Goal: Task Accomplishment & Management: Complete application form

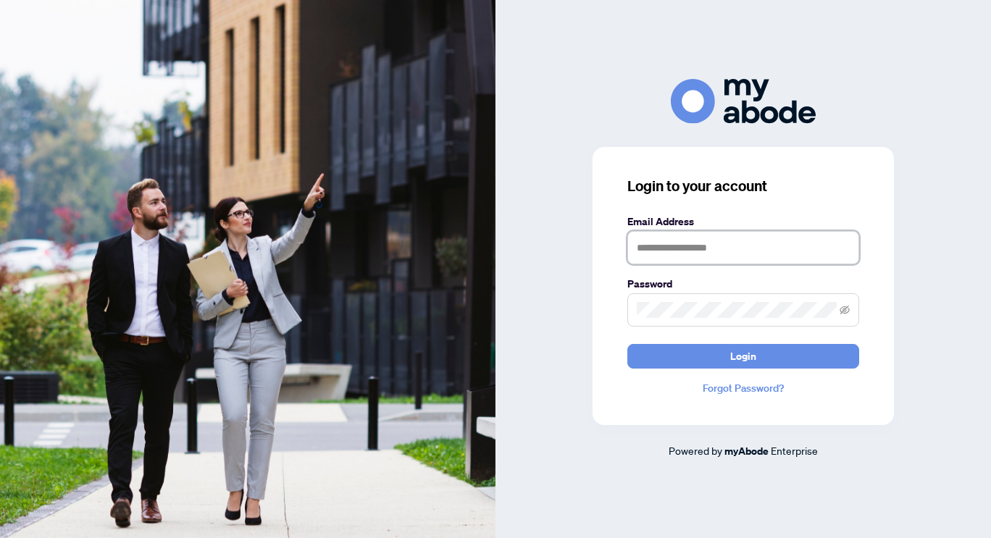
click at [709, 248] on input "text" at bounding box center [743, 247] width 232 height 33
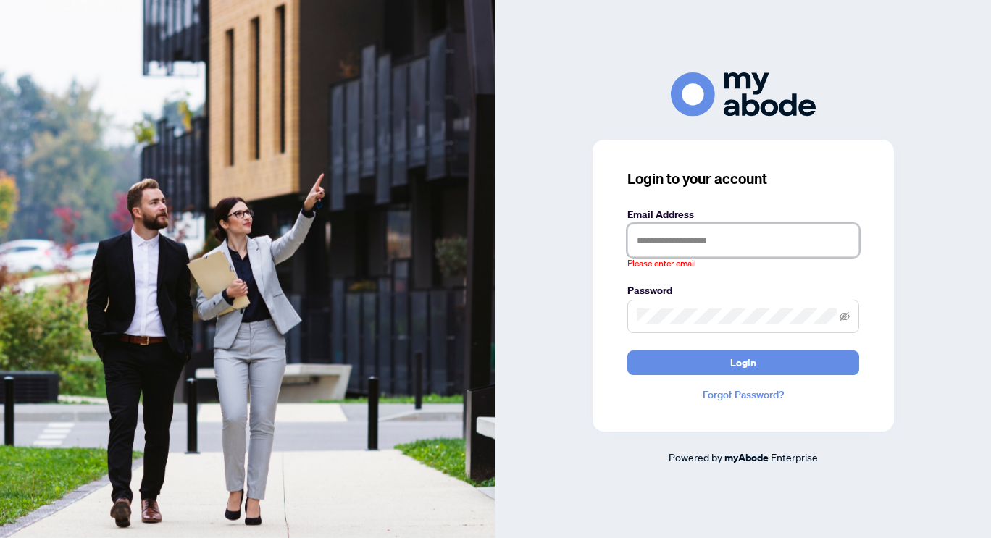
type input "**********"
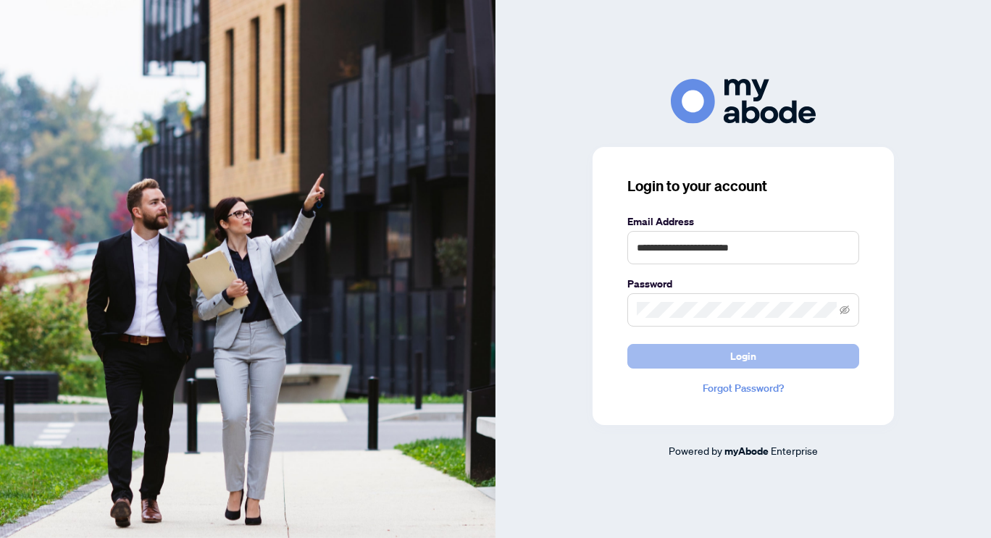
click at [674, 353] on button "Login" at bounding box center [743, 356] width 232 height 25
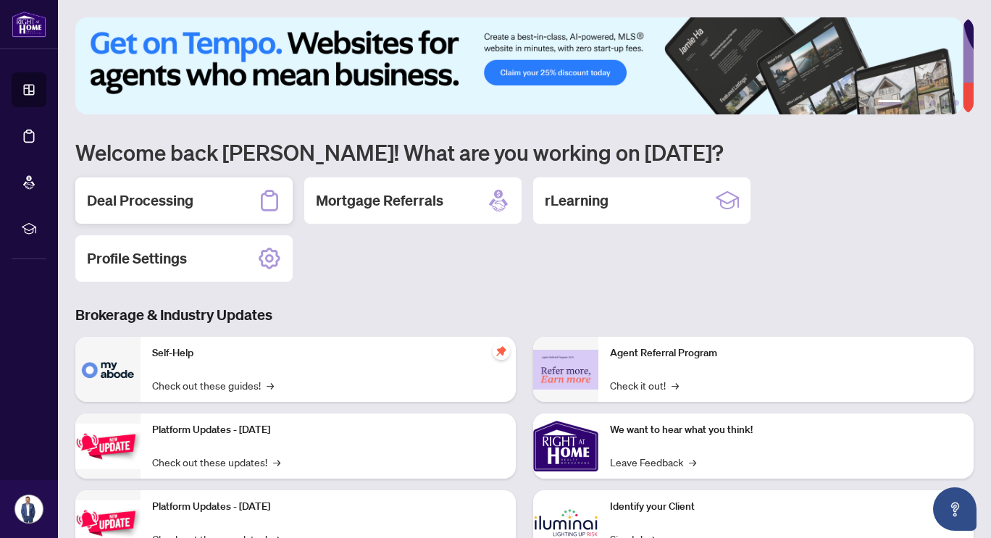
click at [180, 189] on div "Deal Processing" at bounding box center [183, 200] width 217 height 46
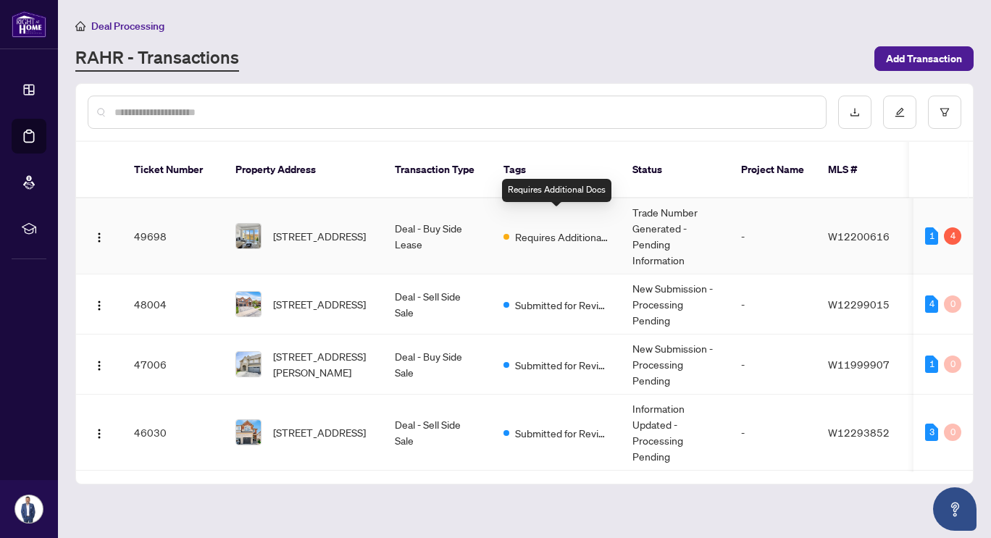
click at [543, 229] on span "Requires Additional Docs" at bounding box center [562, 237] width 94 height 16
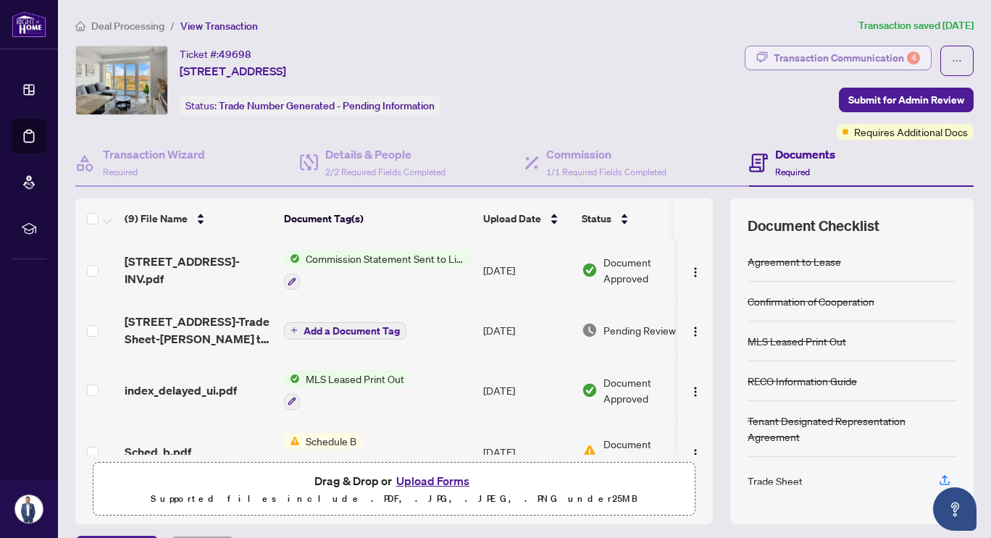
click at [843, 53] on div "Transaction Communication 4" at bounding box center [847, 57] width 146 height 23
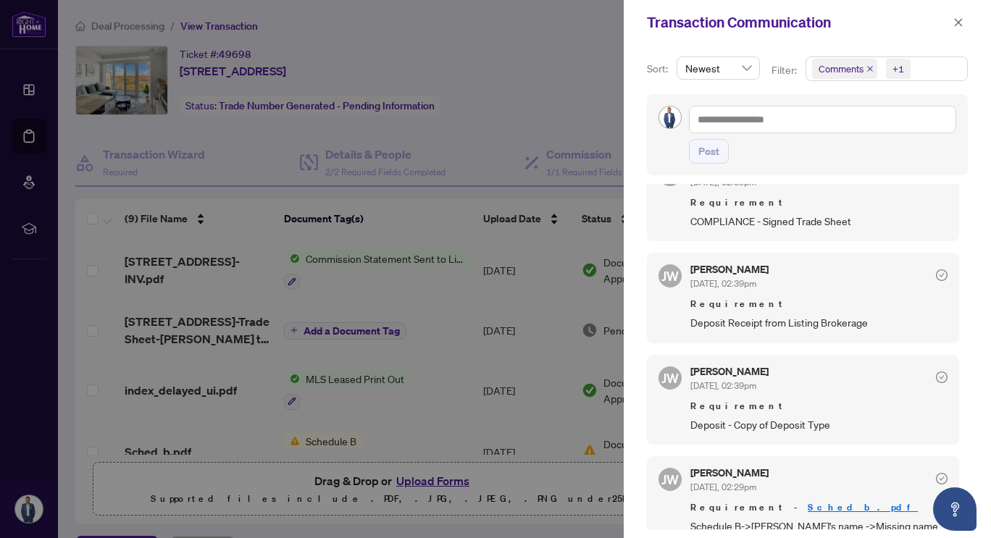
scroll to position [291, 0]
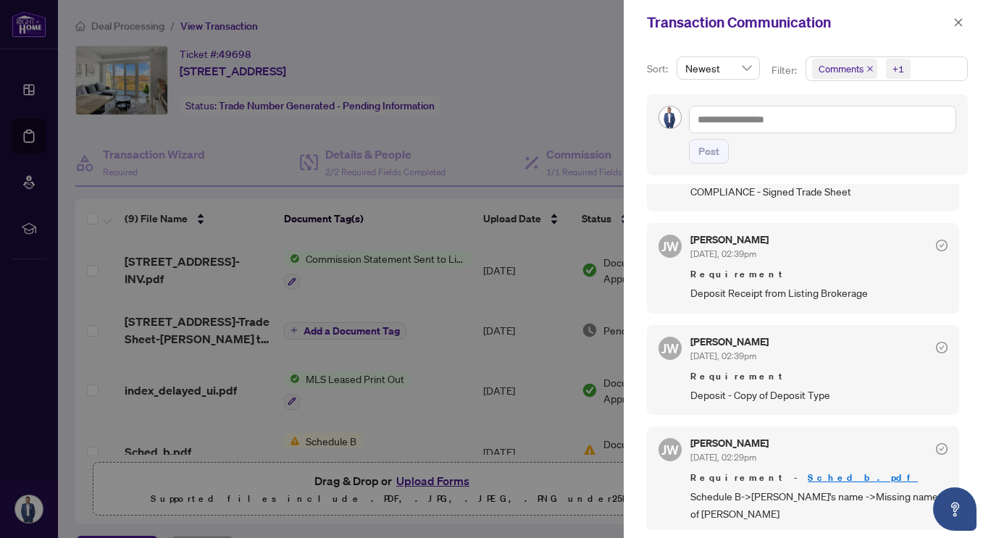
click at [474, 112] on div at bounding box center [495, 269] width 991 height 538
click at [958, 23] on icon "close" at bounding box center [958, 22] width 10 height 10
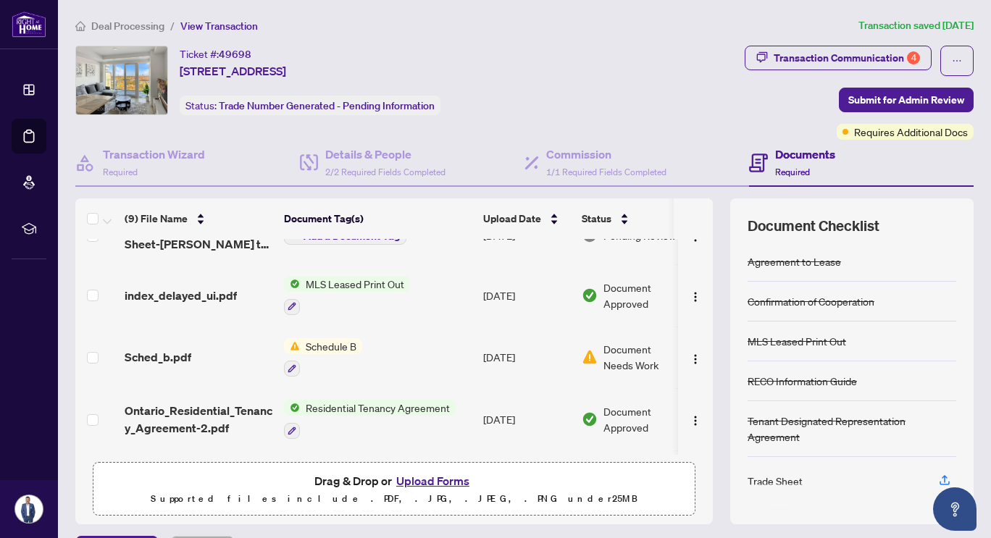
scroll to position [99, 0]
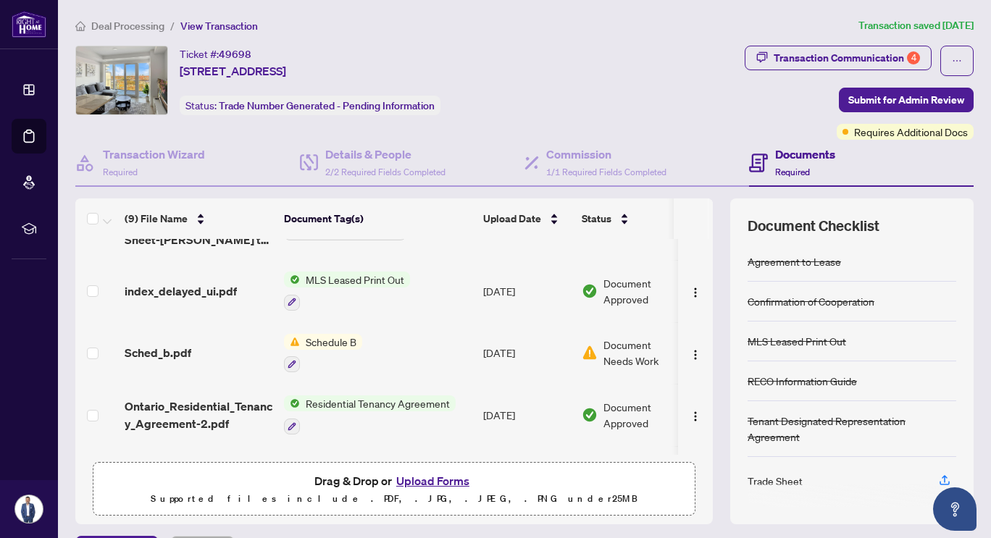
click at [327, 340] on span "Schedule B" at bounding box center [331, 342] width 62 height 16
click at [161, 353] on span "Sched_b.pdf" at bounding box center [158, 352] width 67 height 17
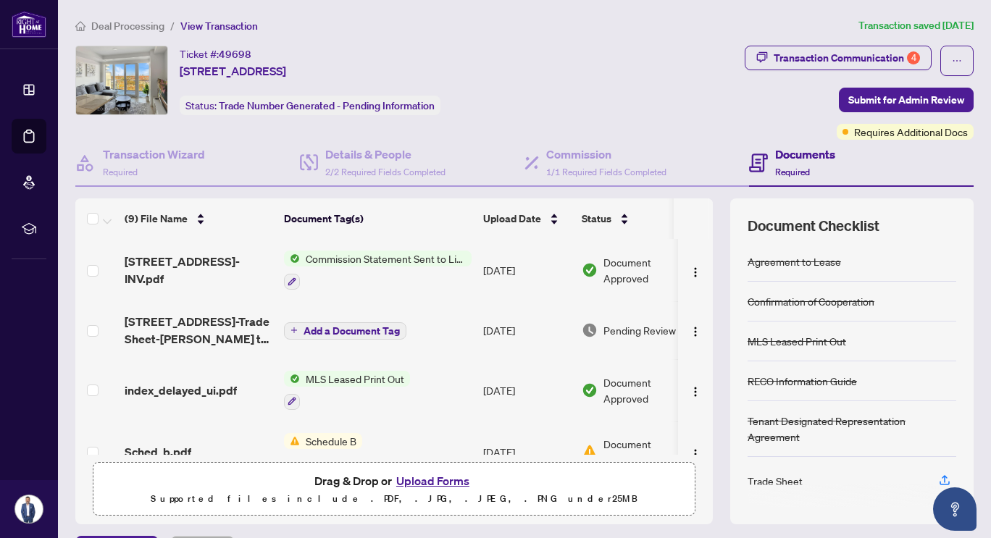
click at [401, 335] on button "Add a Document Tag" at bounding box center [345, 330] width 122 height 17
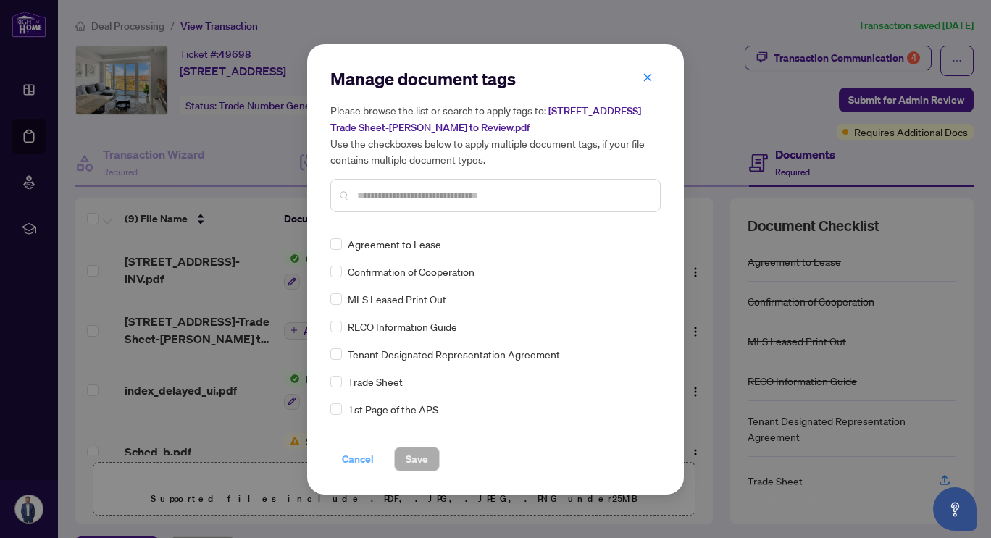
click at [361, 460] on span "Cancel" at bounding box center [358, 459] width 32 height 23
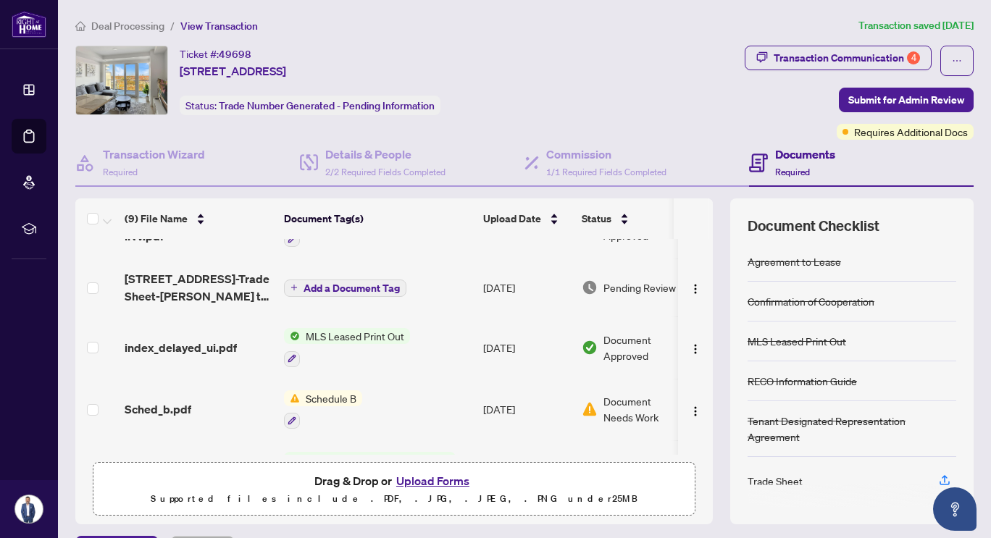
scroll to position [43, 0]
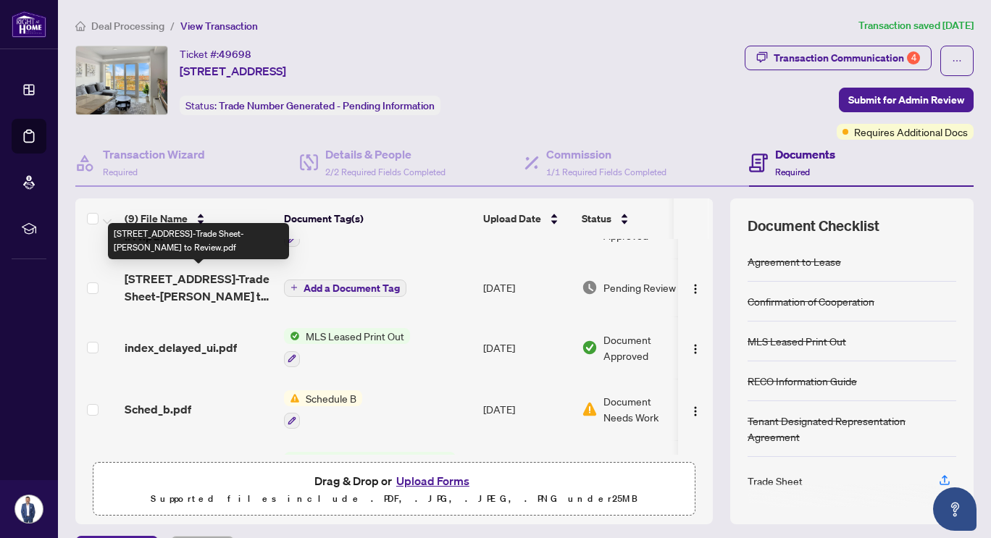
click at [203, 293] on span "[STREET_ADDRESS]-Trade Sheet-[PERSON_NAME] to Review.pdf" at bounding box center [199, 287] width 148 height 35
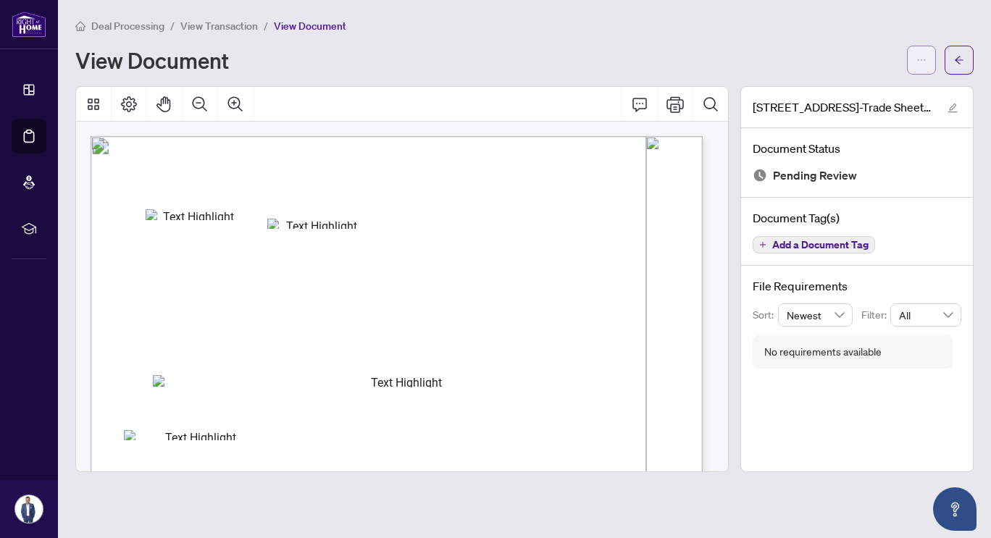
click at [914, 59] on button "button" at bounding box center [921, 60] width 29 height 29
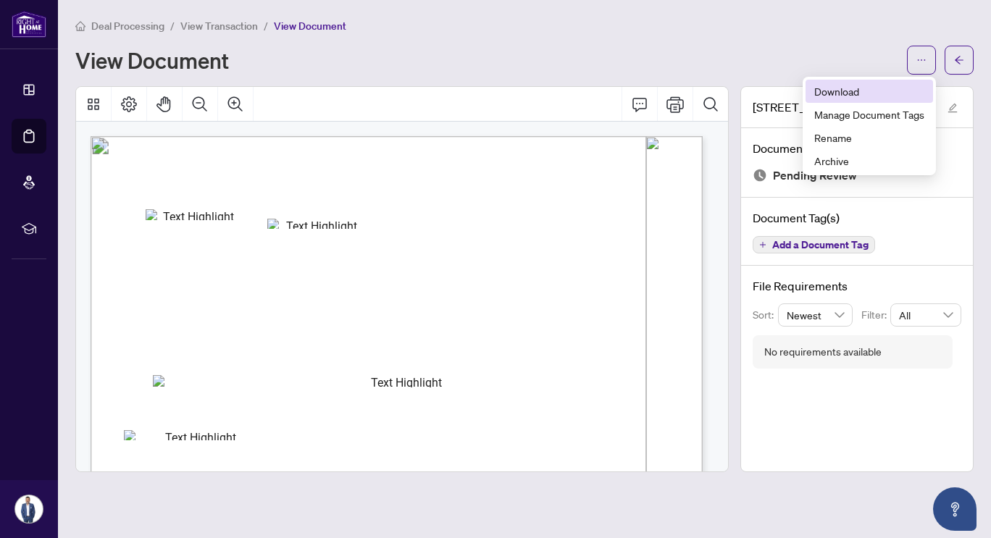
click at [853, 95] on span "Download" at bounding box center [869, 91] width 110 height 16
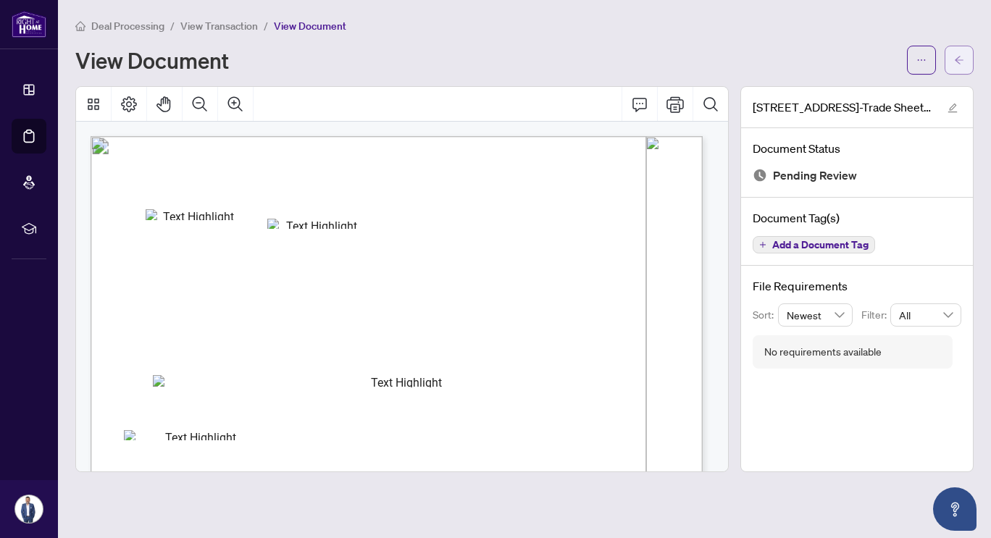
click at [958, 56] on icon "arrow-left" at bounding box center [959, 60] width 10 height 10
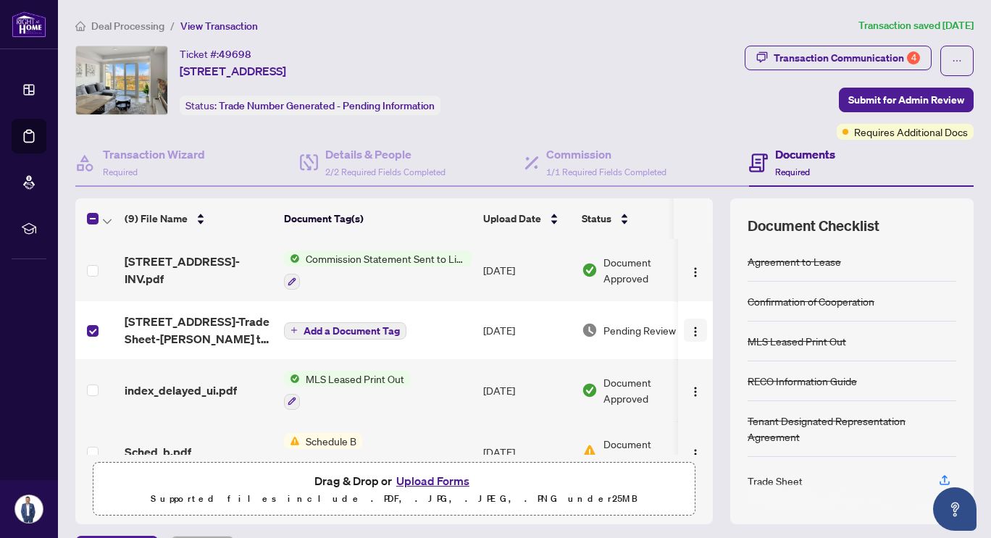
click at [690, 329] on img "button" at bounding box center [696, 332] width 12 height 12
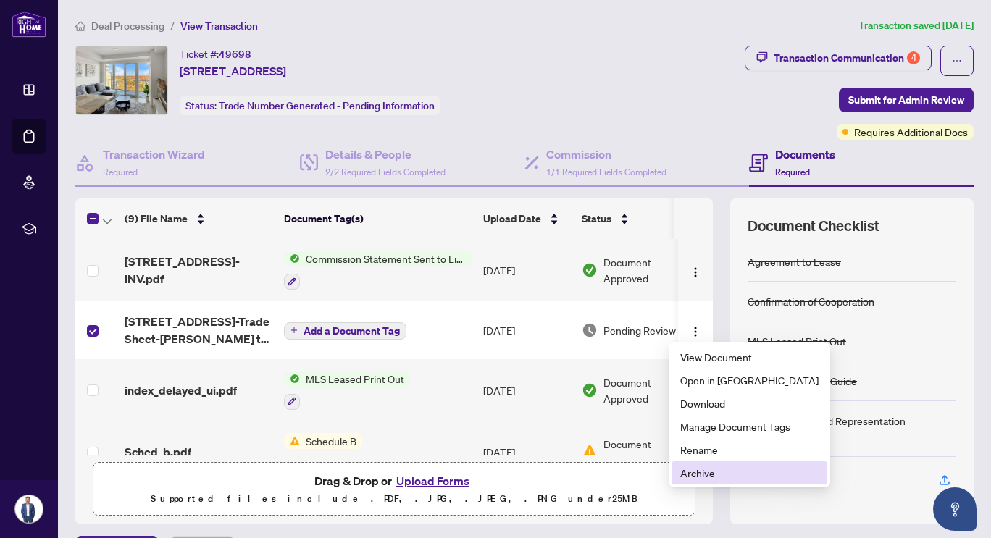
click at [723, 468] on span "Archive" at bounding box center [749, 473] width 138 height 16
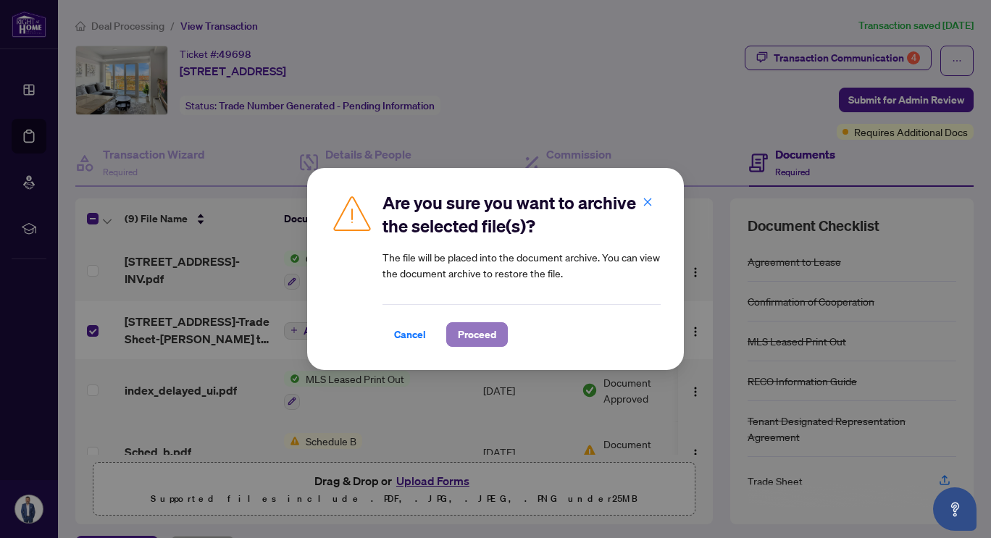
click at [467, 336] on span "Proceed" at bounding box center [477, 334] width 38 height 23
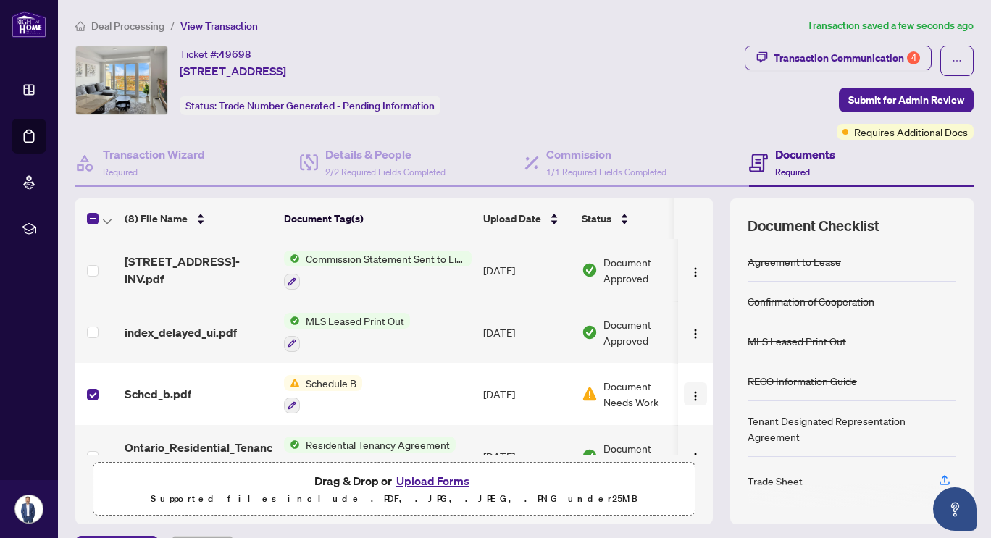
click at [690, 390] on img "button" at bounding box center [696, 396] width 12 height 12
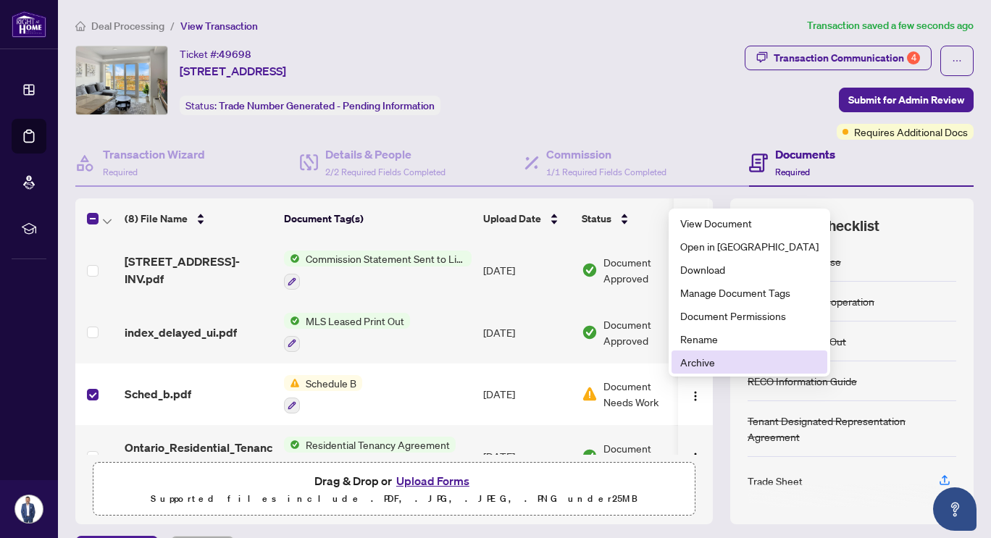
click at [705, 361] on span "Archive" at bounding box center [749, 362] width 138 height 16
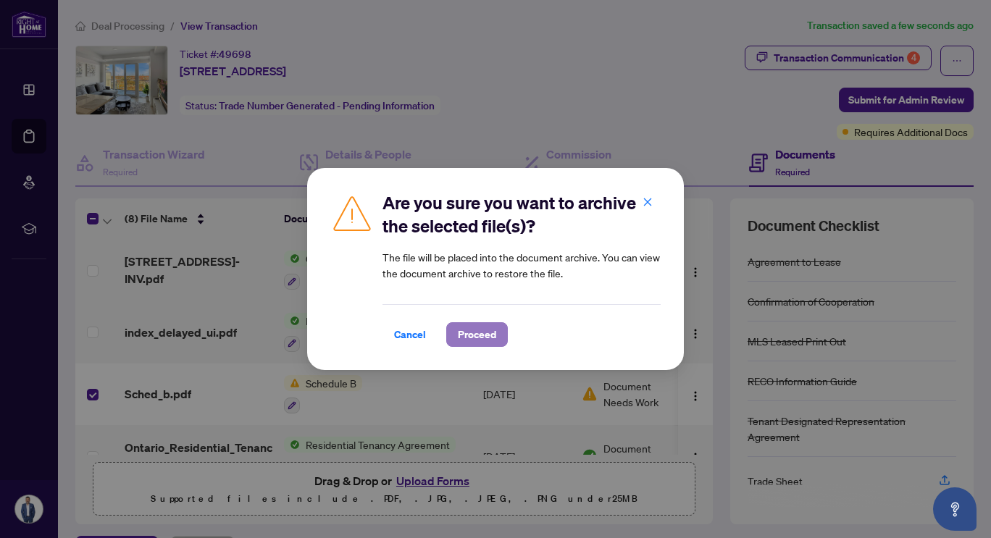
click at [477, 338] on span "Proceed" at bounding box center [477, 334] width 38 height 23
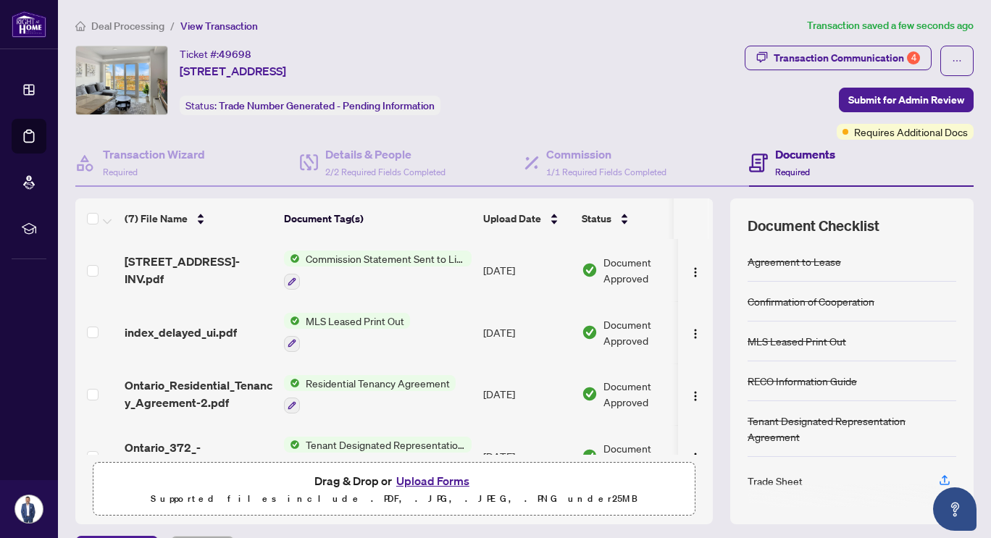
click at [423, 479] on button "Upload Forms" at bounding box center [433, 481] width 82 height 19
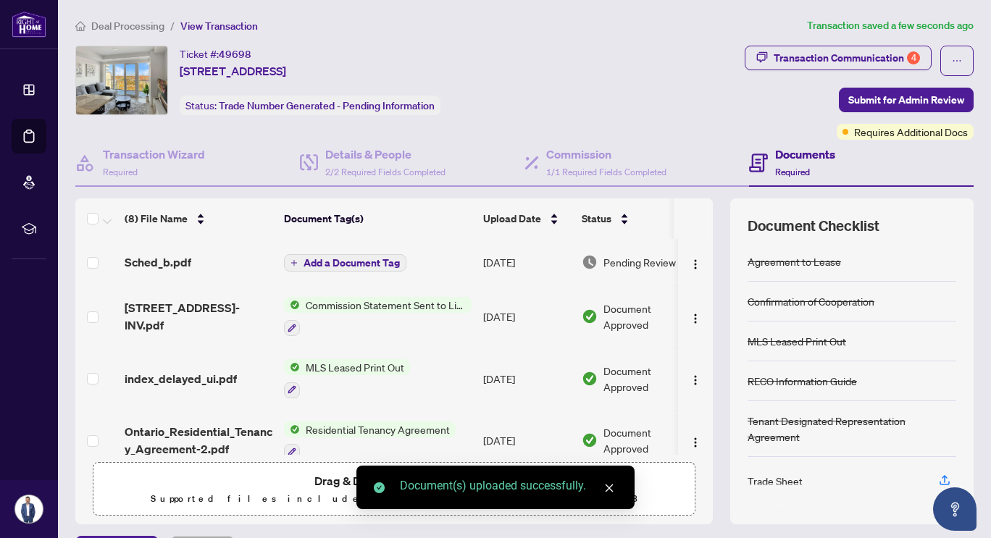
click at [299, 266] on button "Add a Document Tag" at bounding box center [345, 262] width 122 height 17
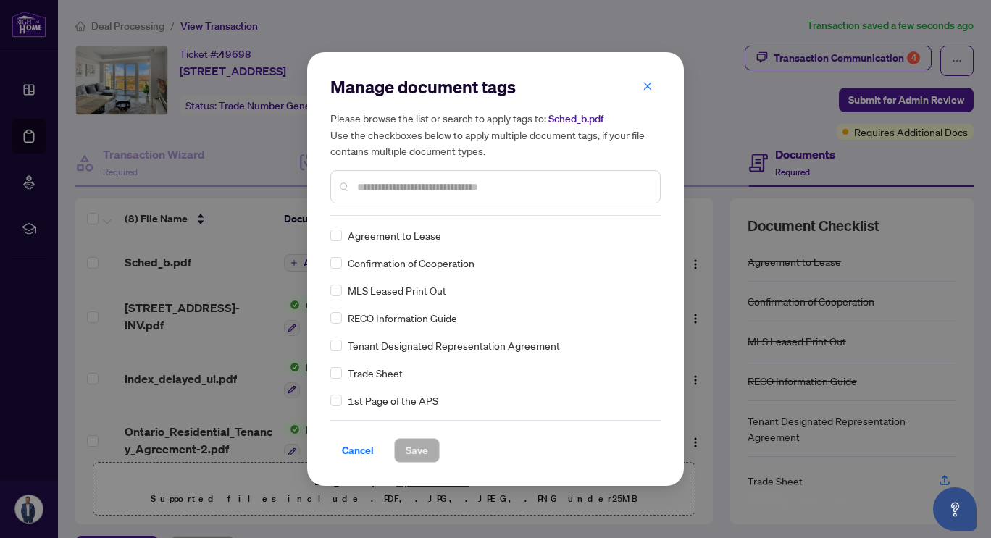
click at [406, 191] on input "text" at bounding box center [502, 187] width 291 height 16
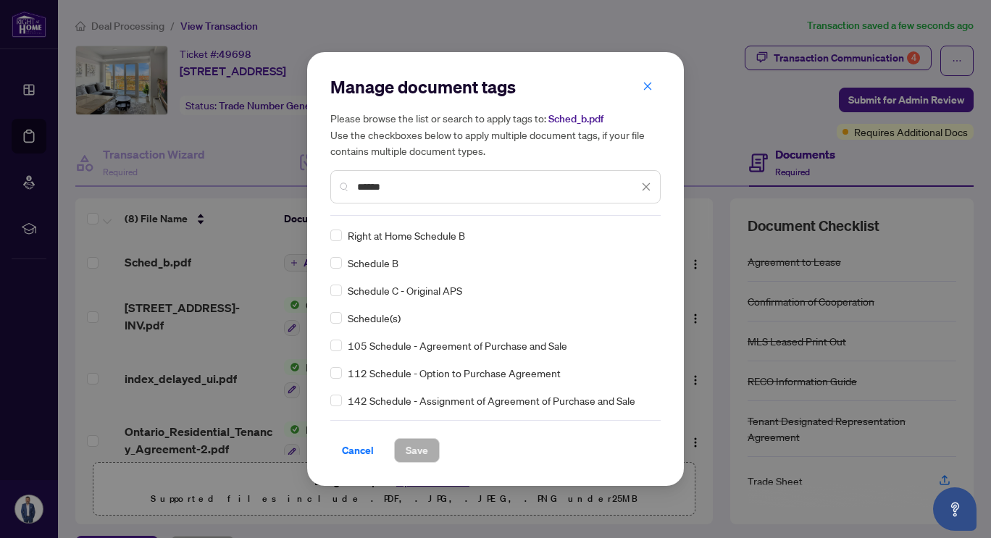
type input "*****"
click at [426, 450] on span "Save" at bounding box center [417, 450] width 22 height 23
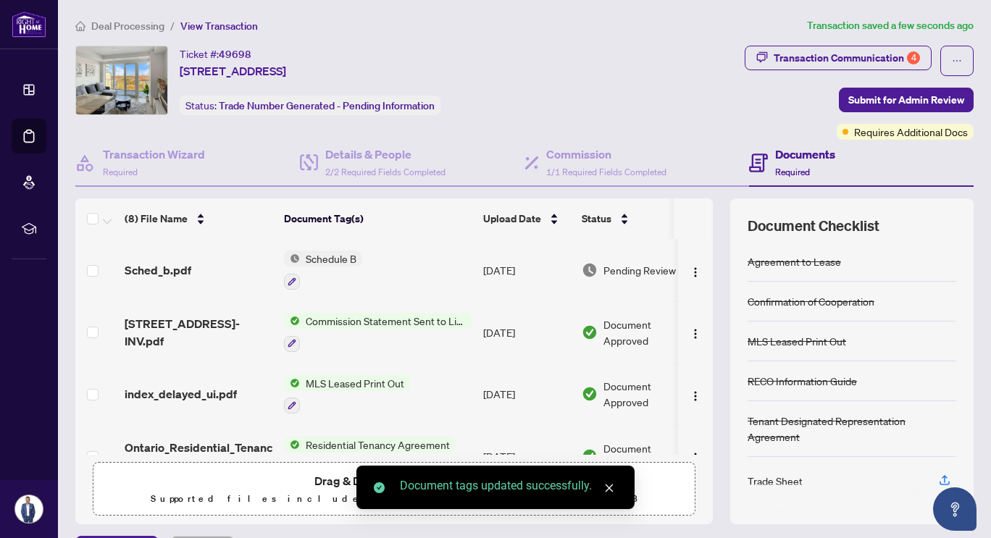
click at [605, 489] on icon "close" at bounding box center [609, 488] width 10 height 10
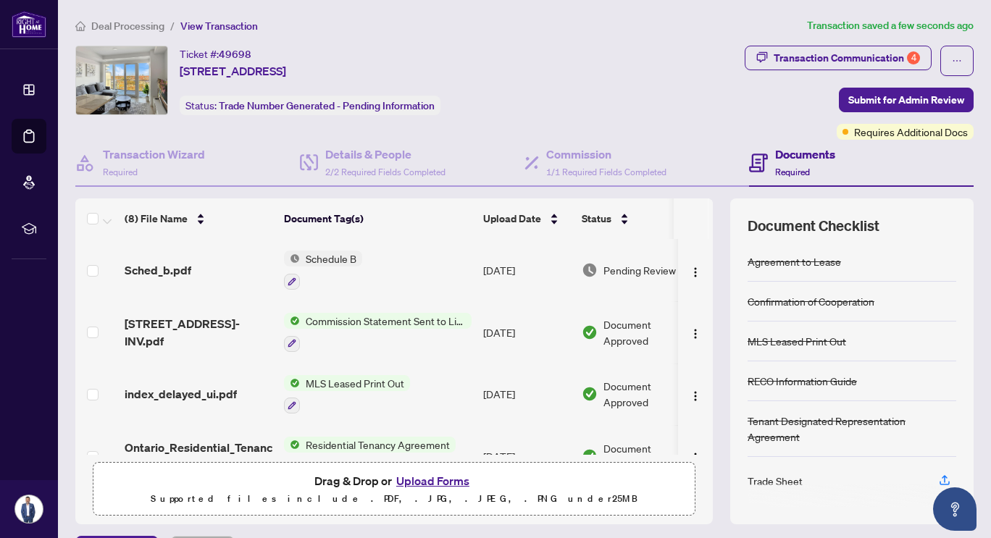
click at [435, 483] on button "Upload Forms" at bounding box center [433, 481] width 82 height 19
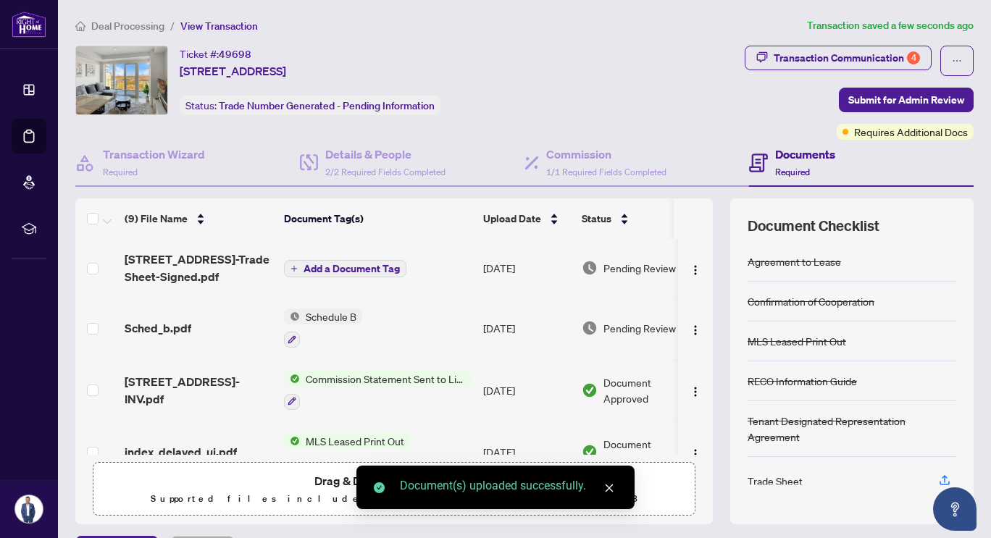
click at [297, 265] on icon "plus" at bounding box center [293, 268] width 7 height 7
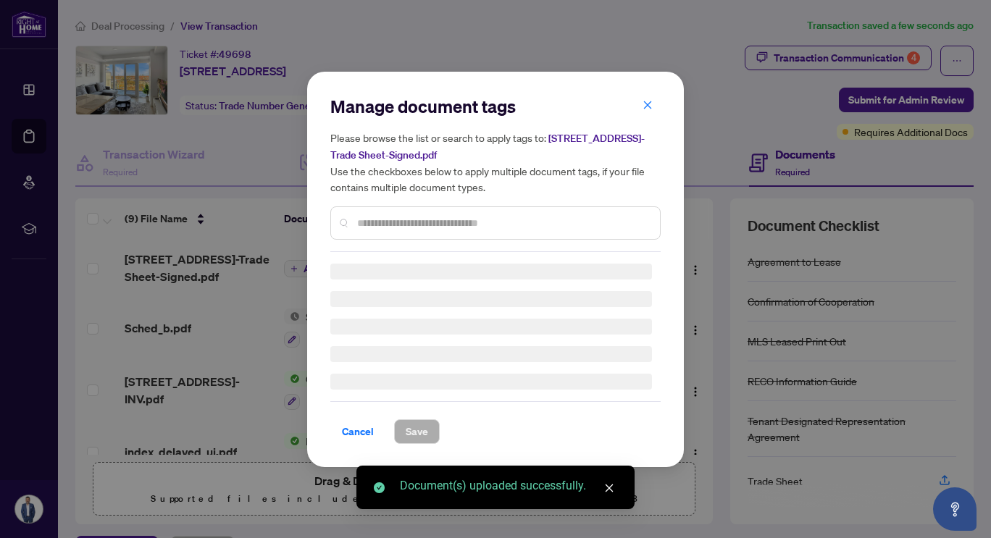
click at [393, 222] on div "Manage document tags Please browse the list or search to apply tags to: [STREET…" at bounding box center [495, 173] width 330 height 157
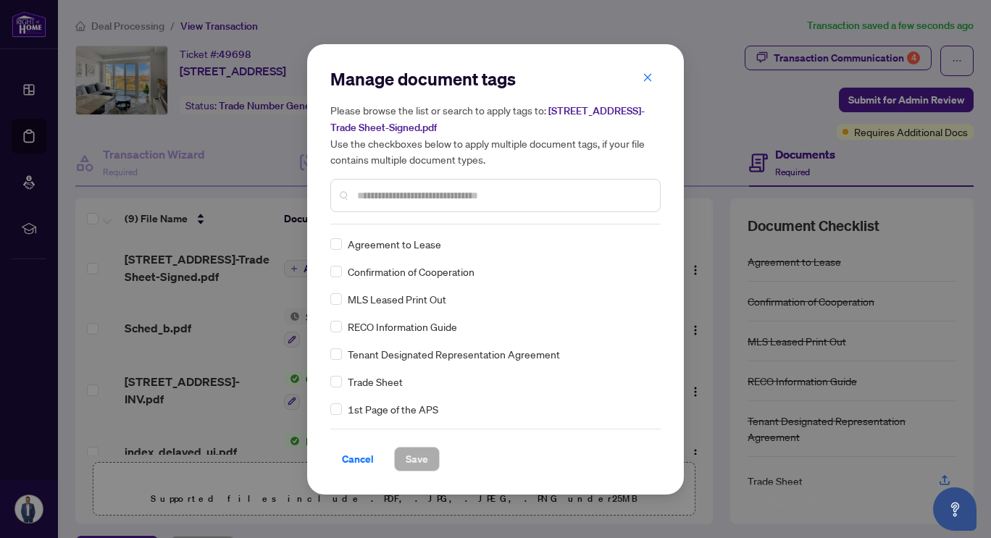
click at [419, 192] on input "text" at bounding box center [502, 196] width 291 height 16
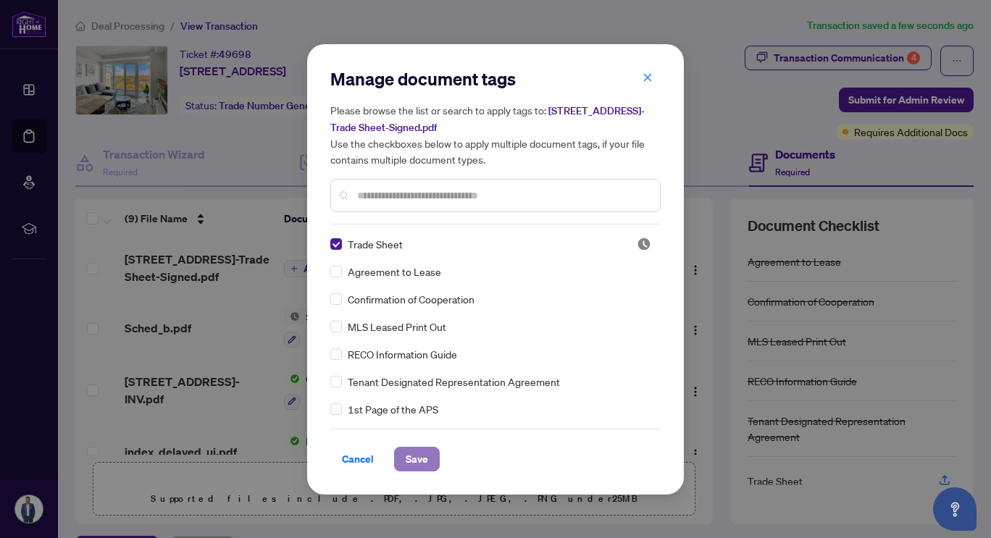
click at [417, 455] on span "Save" at bounding box center [417, 459] width 22 height 23
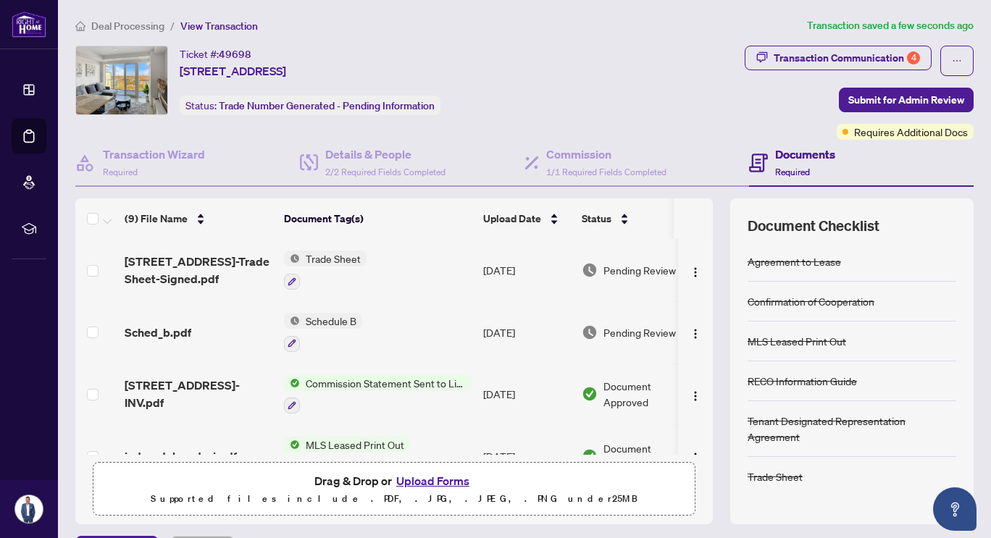
click at [438, 479] on button "Upload Forms" at bounding box center [433, 481] width 82 height 19
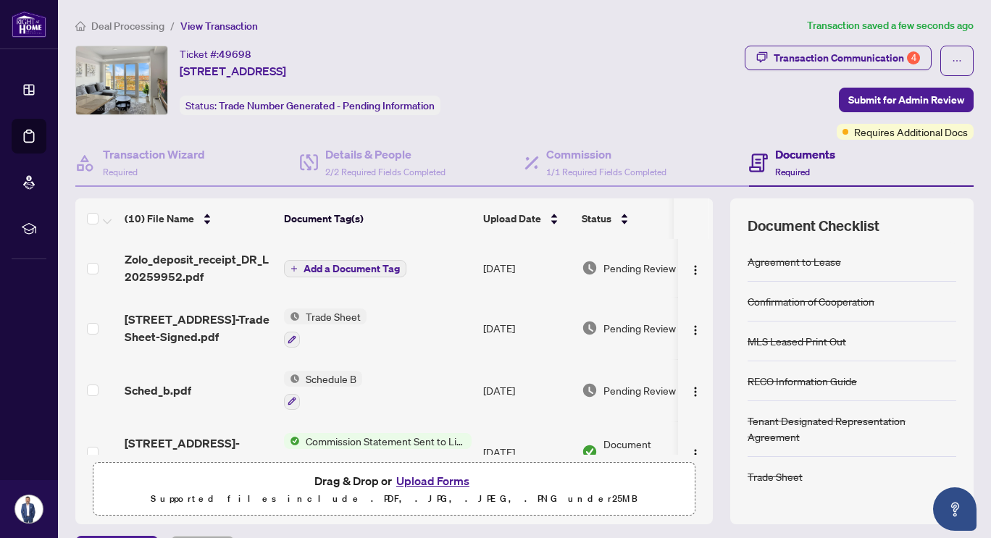
click at [296, 267] on icon "plus" at bounding box center [293, 268] width 7 height 7
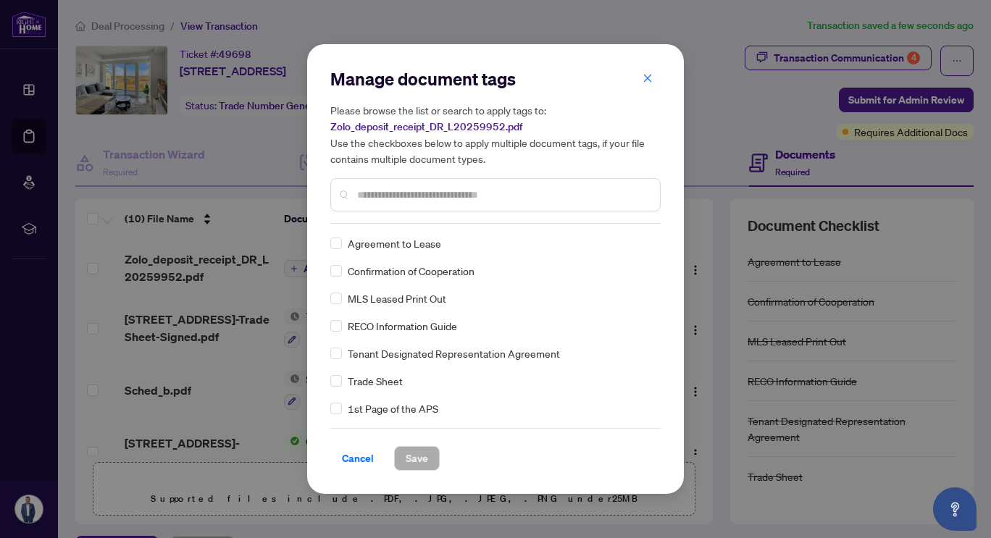
click at [409, 206] on div at bounding box center [495, 194] width 330 height 33
click at [422, 199] on input "text" at bounding box center [502, 195] width 291 height 16
type input "******"
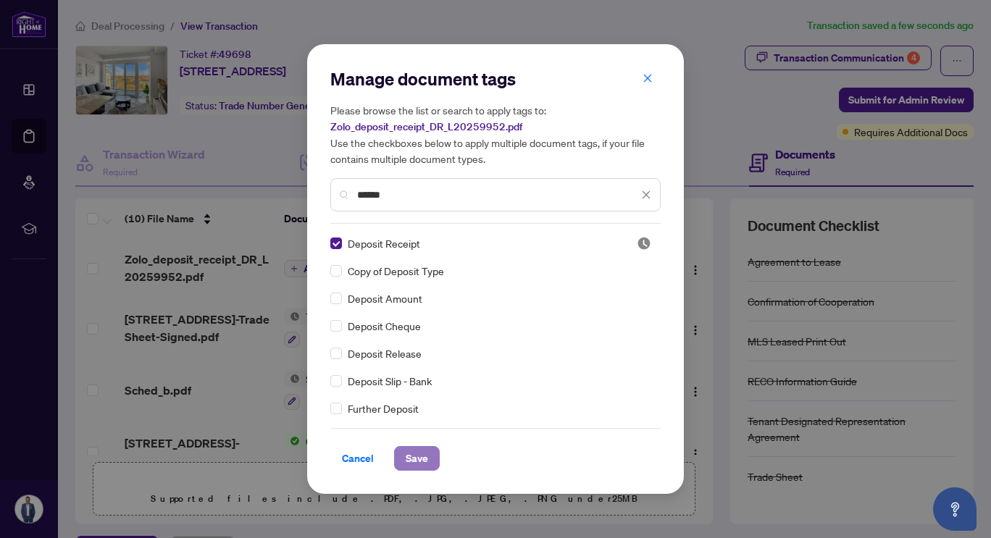
click at [411, 450] on span "Save" at bounding box center [417, 458] width 22 height 23
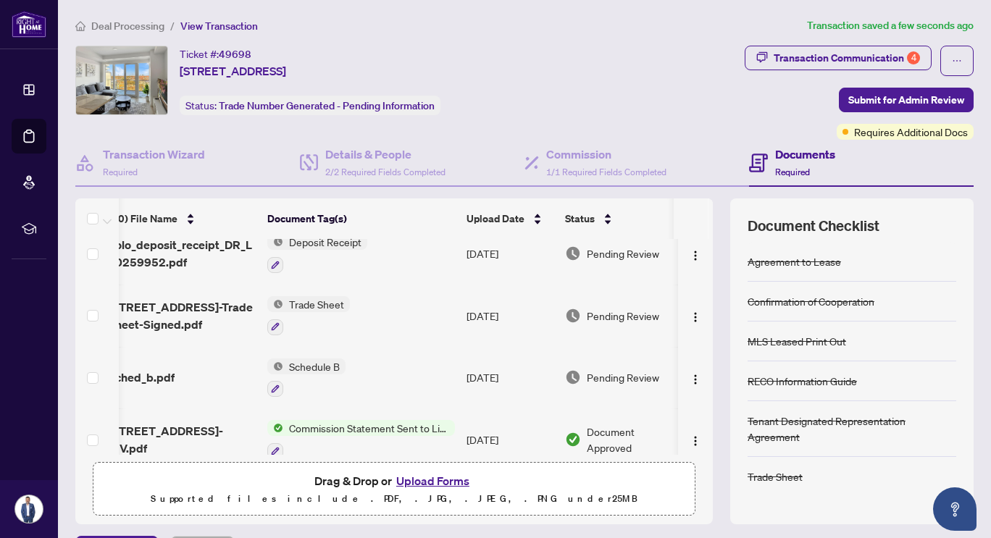
scroll to position [0, 17]
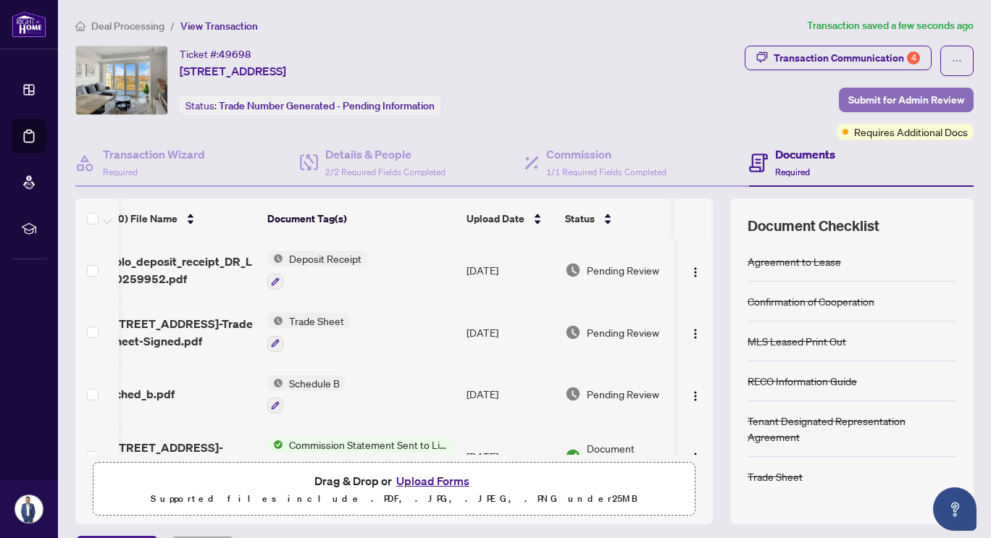
click at [882, 98] on span "Submit for Admin Review" at bounding box center [906, 99] width 116 height 23
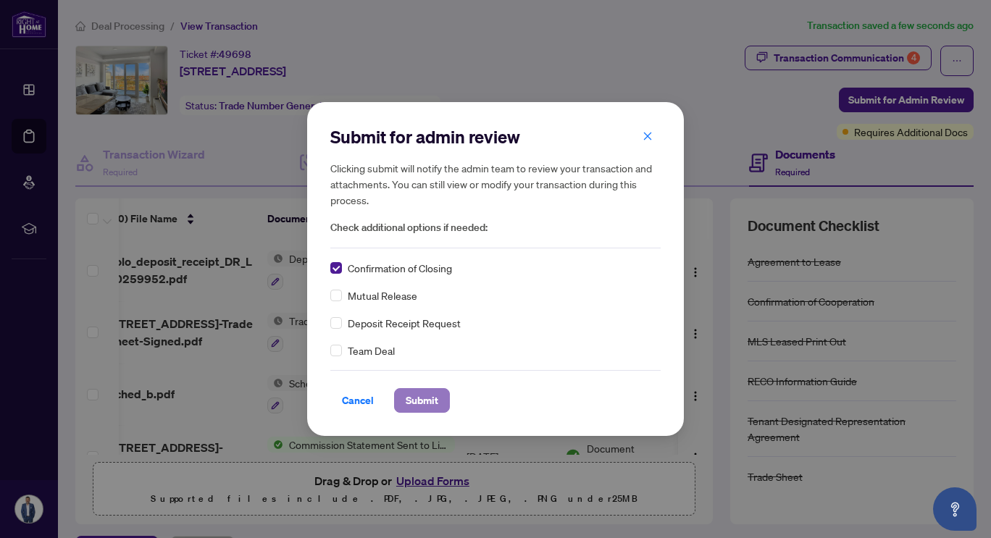
click at [420, 402] on span "Submit" at bounding box center [422, 400] width 33 height 23
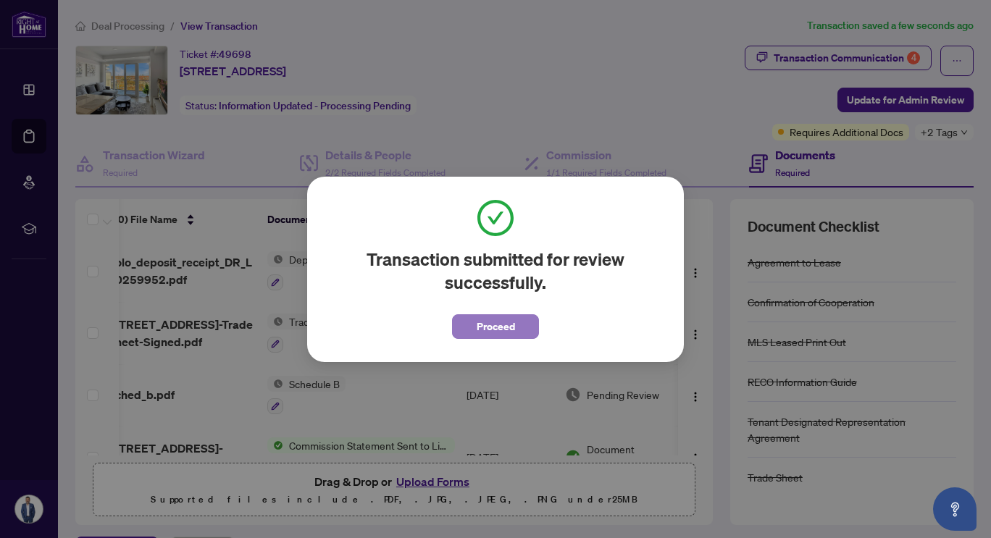
click at [486, 325] on span "Proceed" at bounding box center [496, 326] width 38 height 23
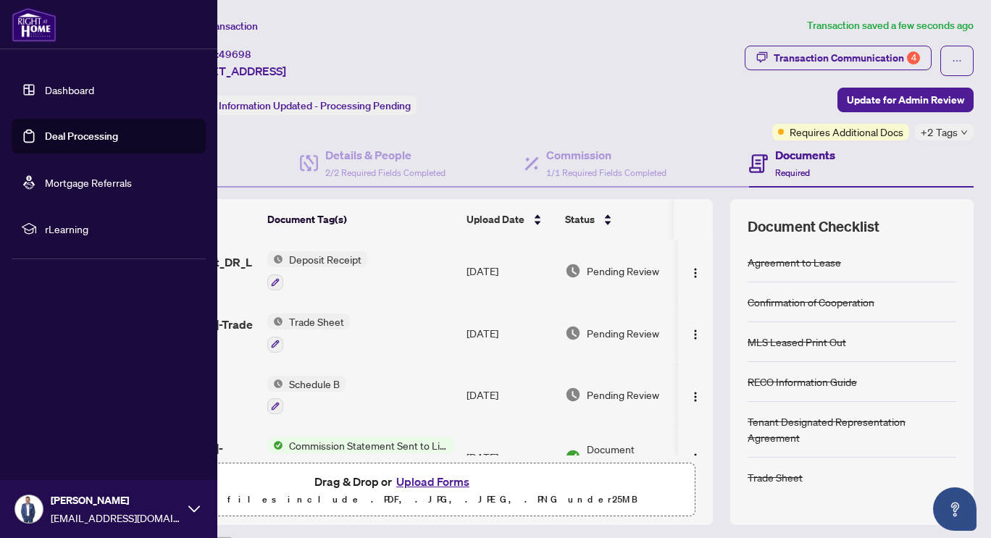
click at [74, 143] on link "Deal Processing" at bounding box center [81, 136] width 73 height 13
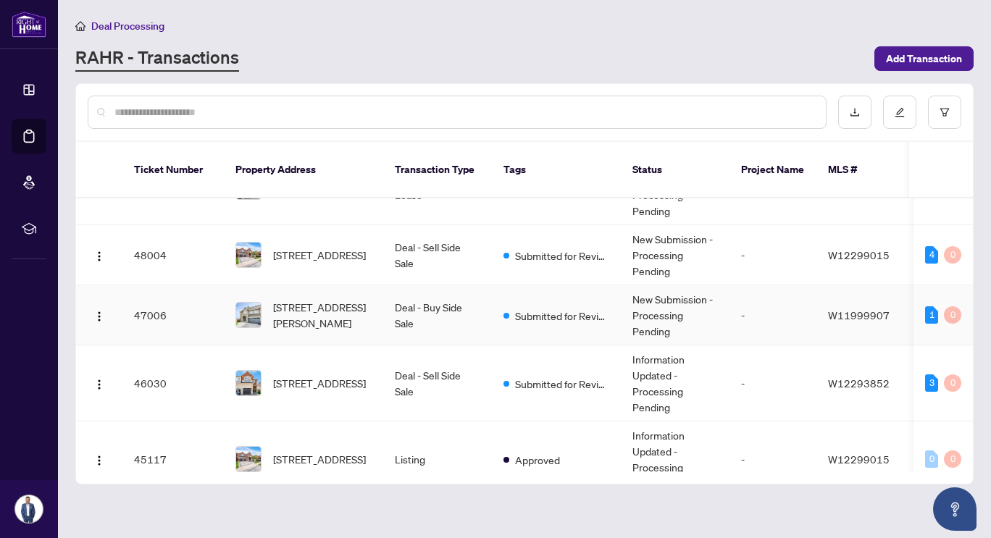
scroll to position [50, 0]
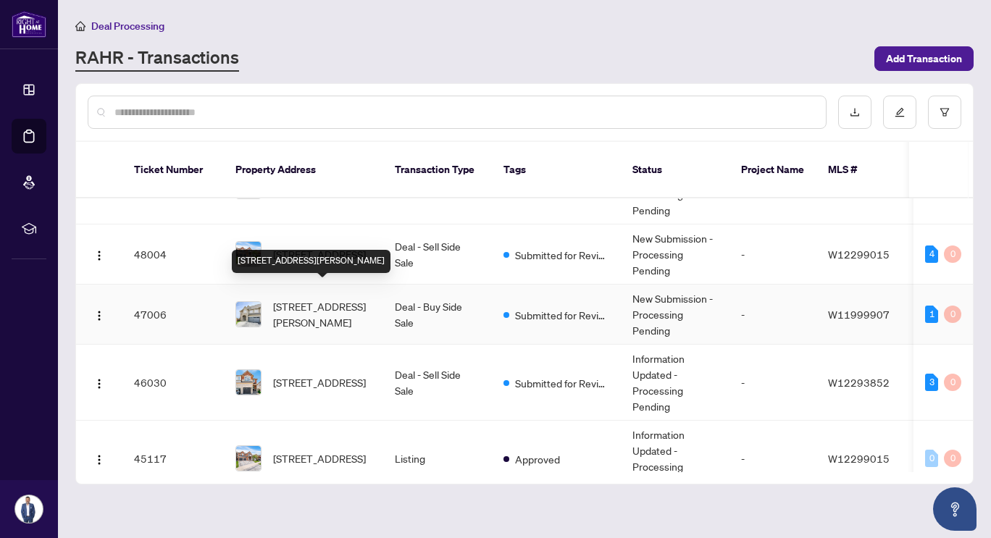
click at [319, 299] on span "[STREET_ADDRESS][PERSON_NAME]" at bounding box center [322, 314] width 99 height 32
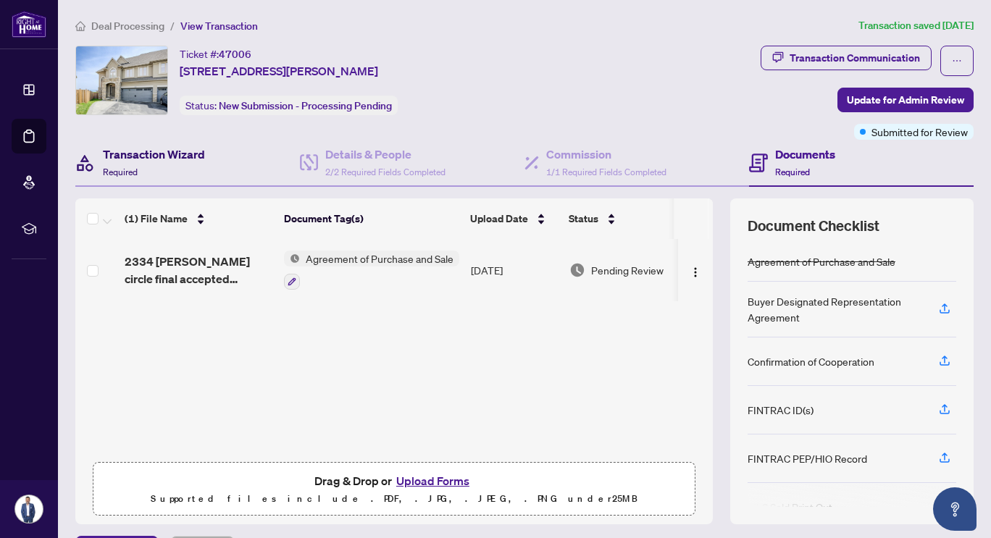
click at [185, 158] on h4 "Transaction Wizard" at bounding box center [154, 154] width 102 height 17
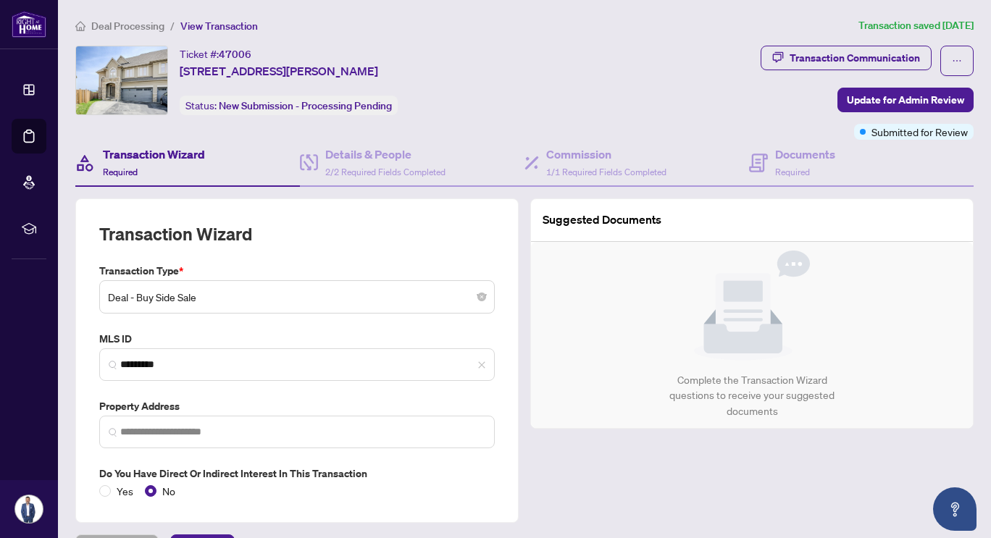
type input "**********"
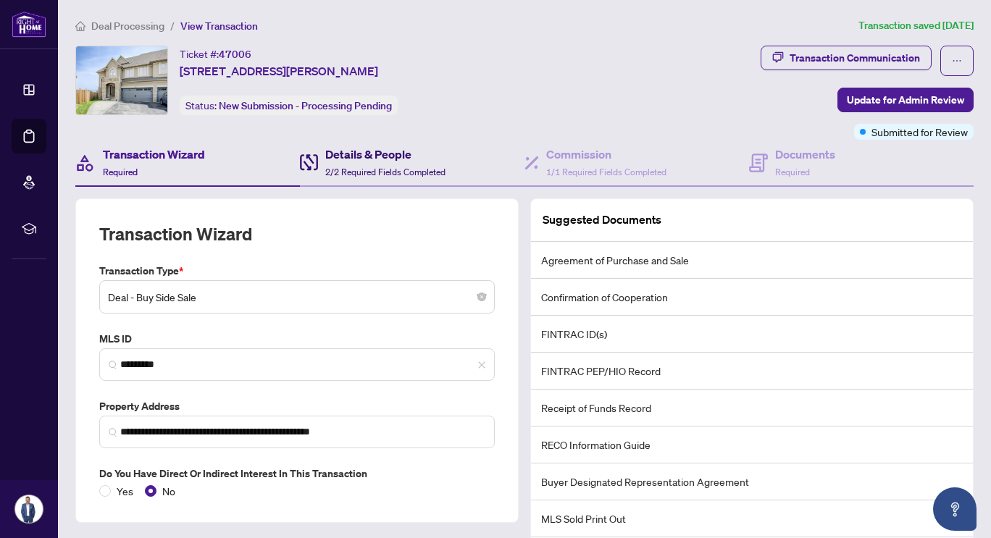
click at [364, 167] on span "2/2 Required Fields Completed" at bounding box center [385, 172] width 120 height 11
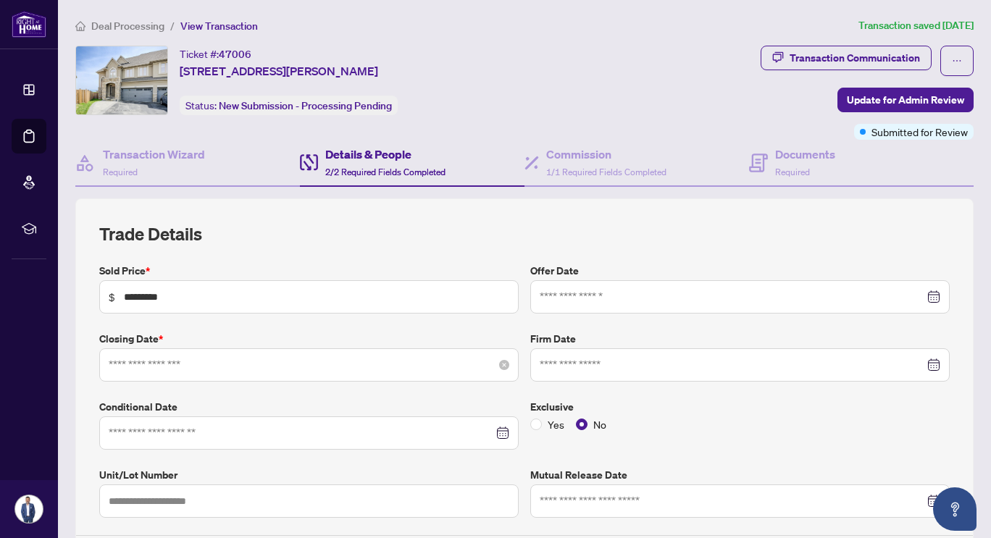
type input "**********"
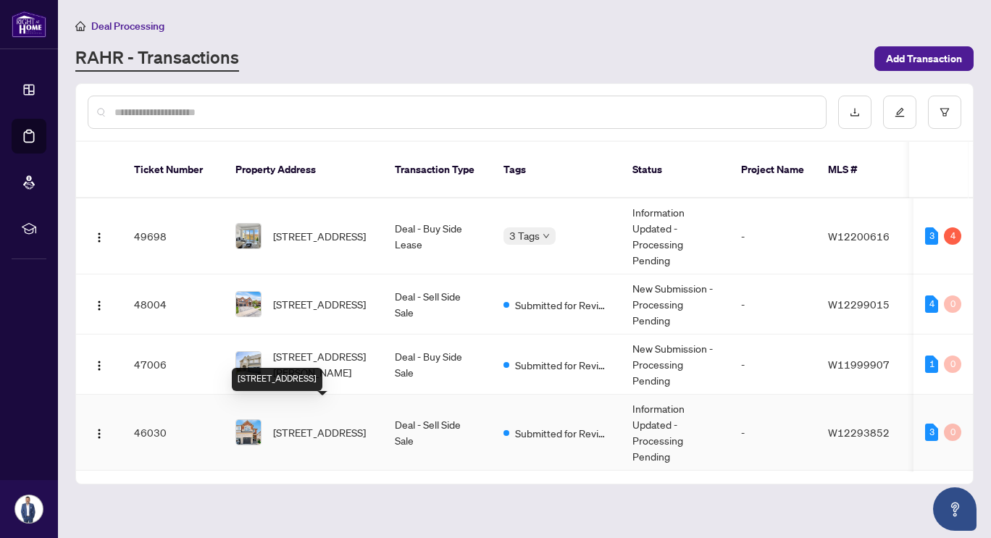
click at [314, 424] on span "[STREET_ADDRESS]" at bounding box center [319, 432] width 93 height 16
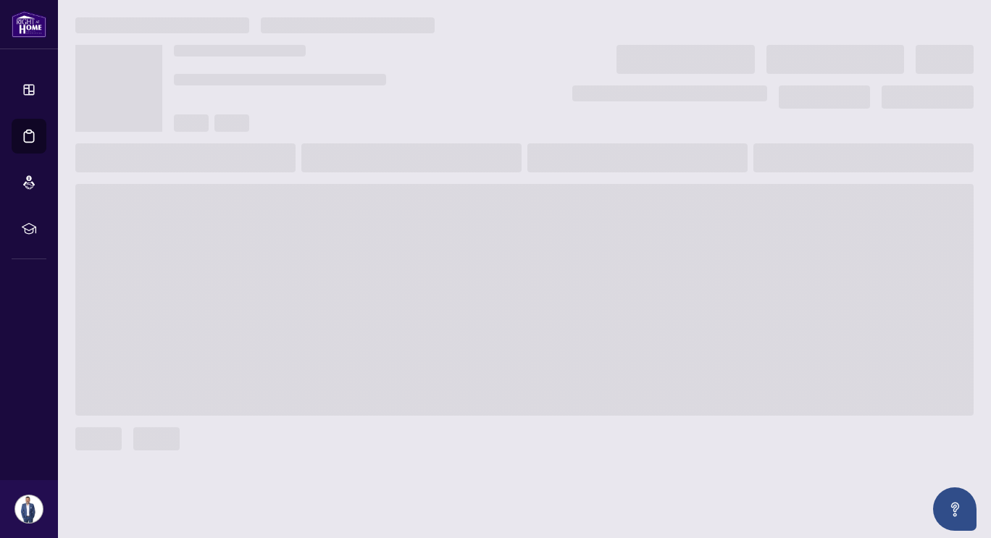
click at [314, 407] on span at bounding box center [524, 300] width 898 height 232
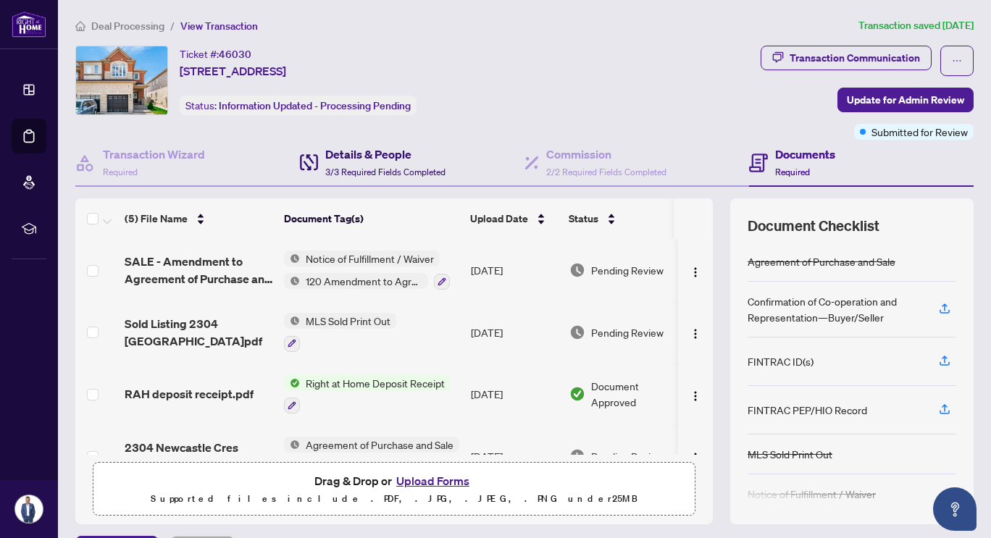
click at [378, 163] on div "Details & People 3/3 Required Fields Completed" at bounding box center [385, 163] width 120 height 34
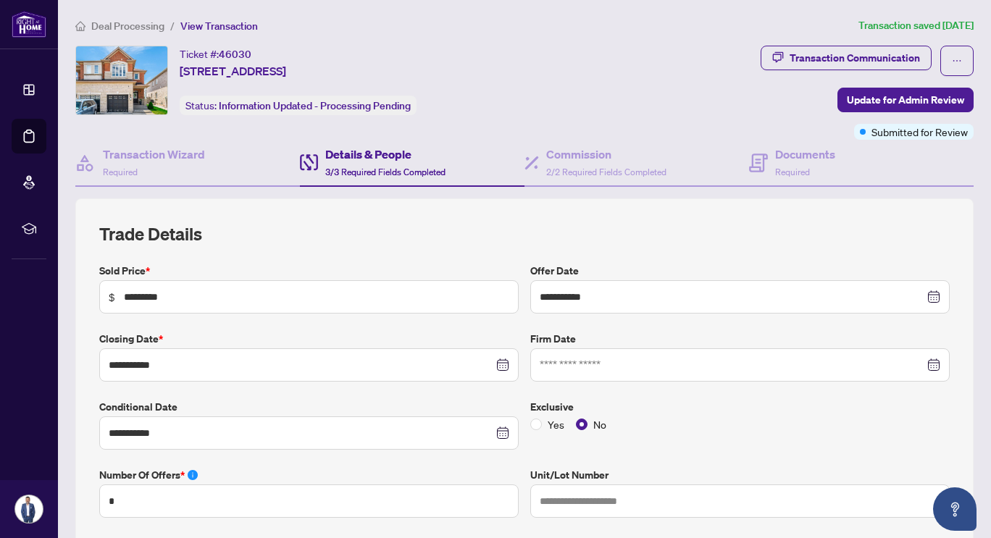
type input "**********"
